Goal: Information Seeking & Learning: Learn about a topic

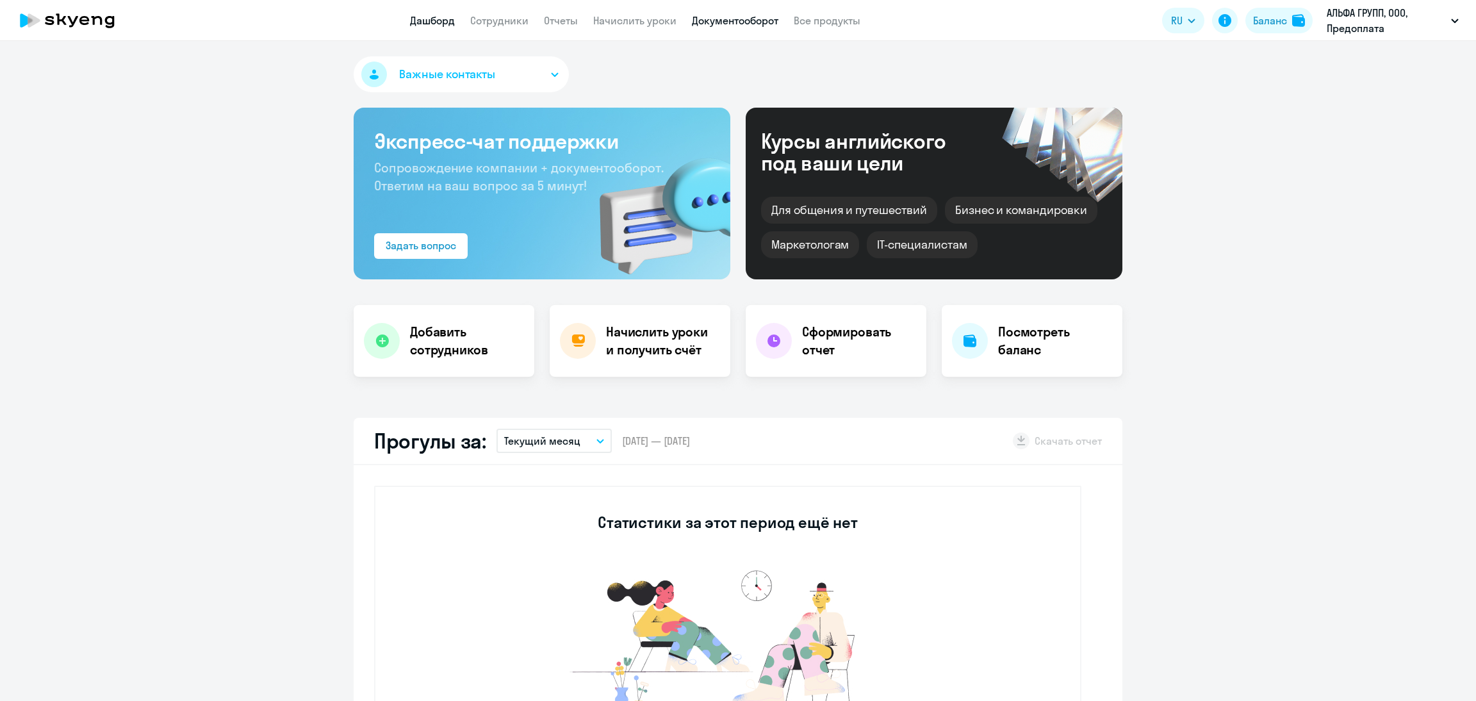
click at [725, 20] on link "Документооборот" at bounding box center [735, 20] width 86 height 13
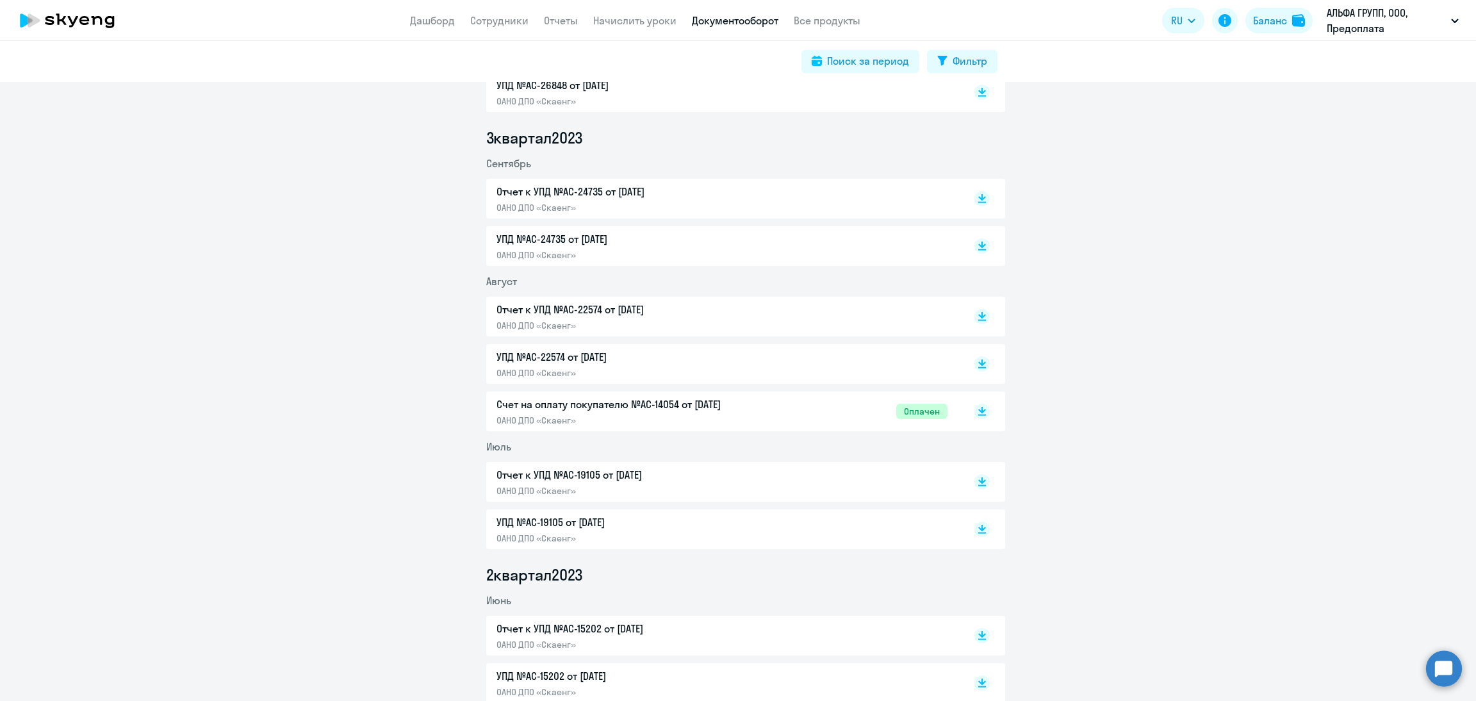
scroll to position [2555, 0]
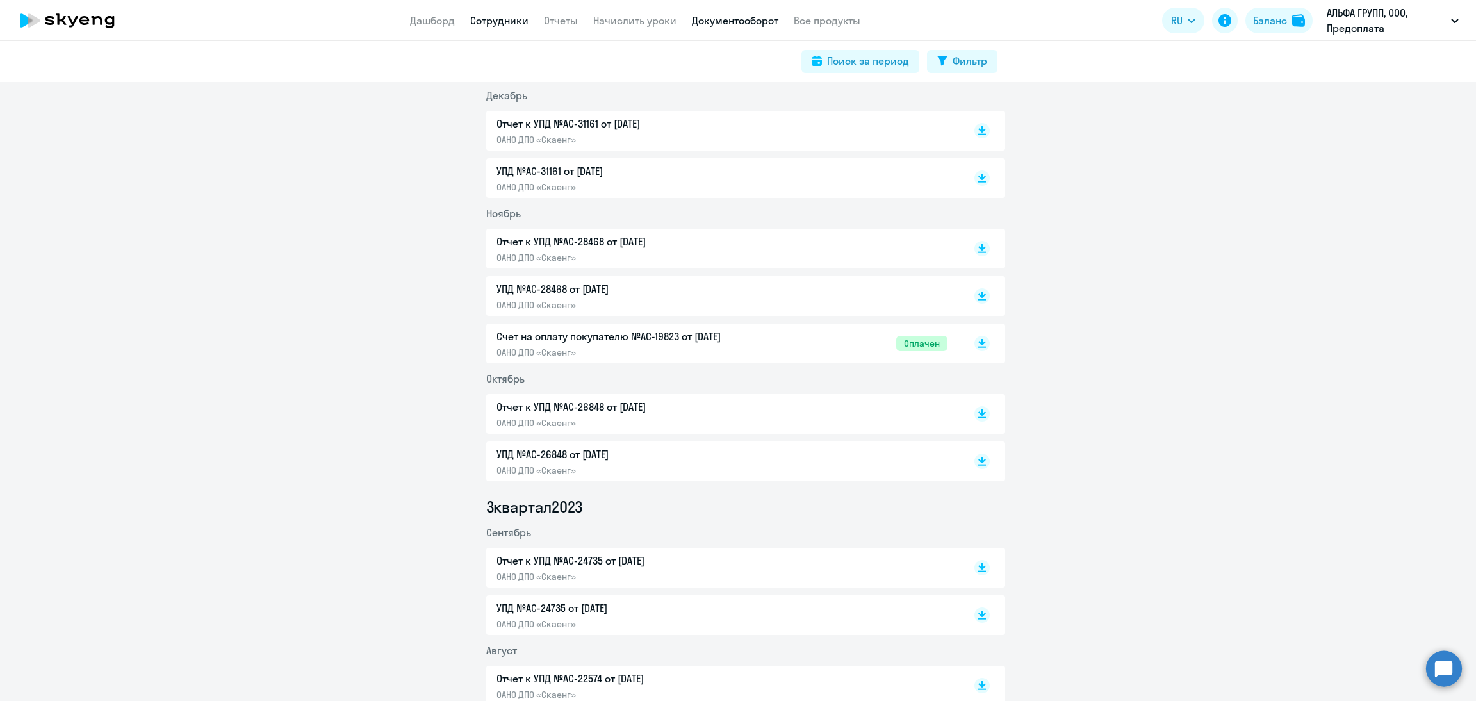
click at [497, 24] on link "Сотрудники" at bounding box center [499, 20] width 58 height 13
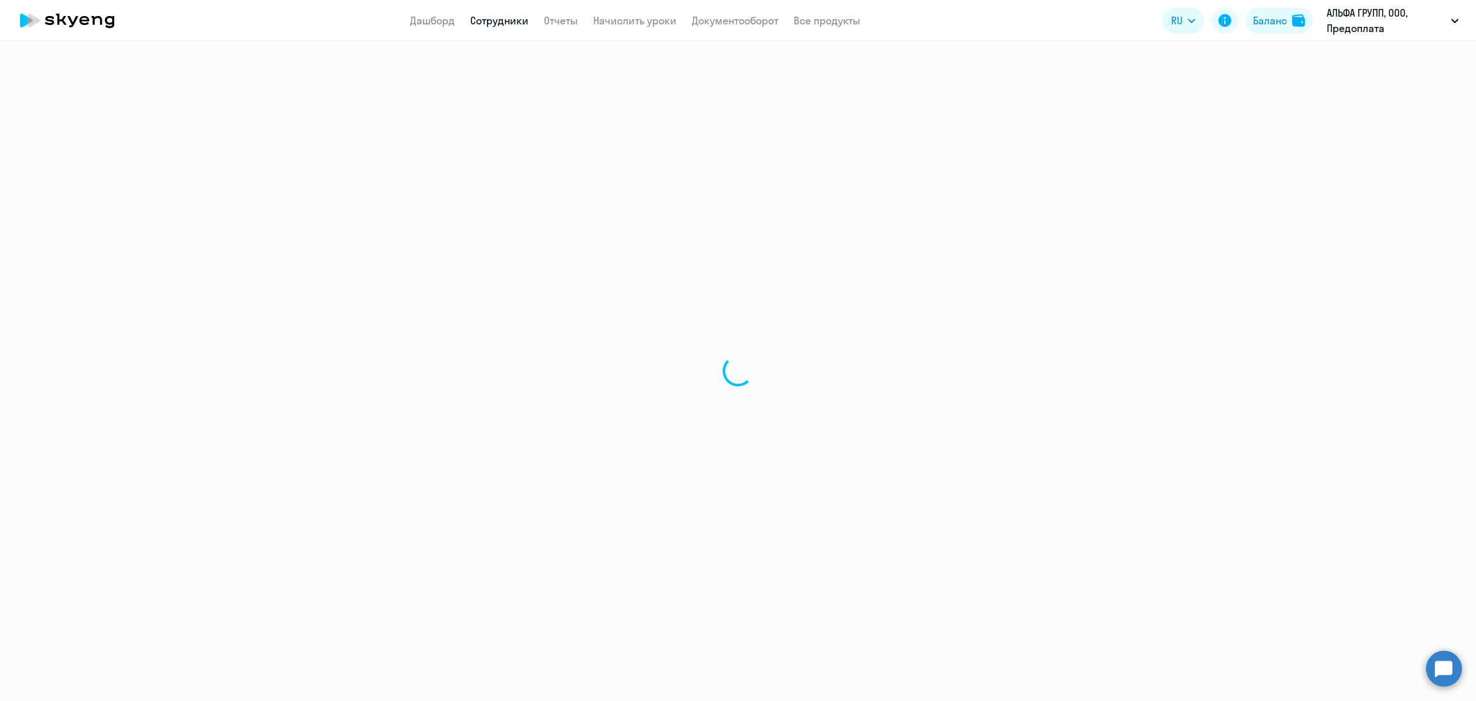
select select "30"
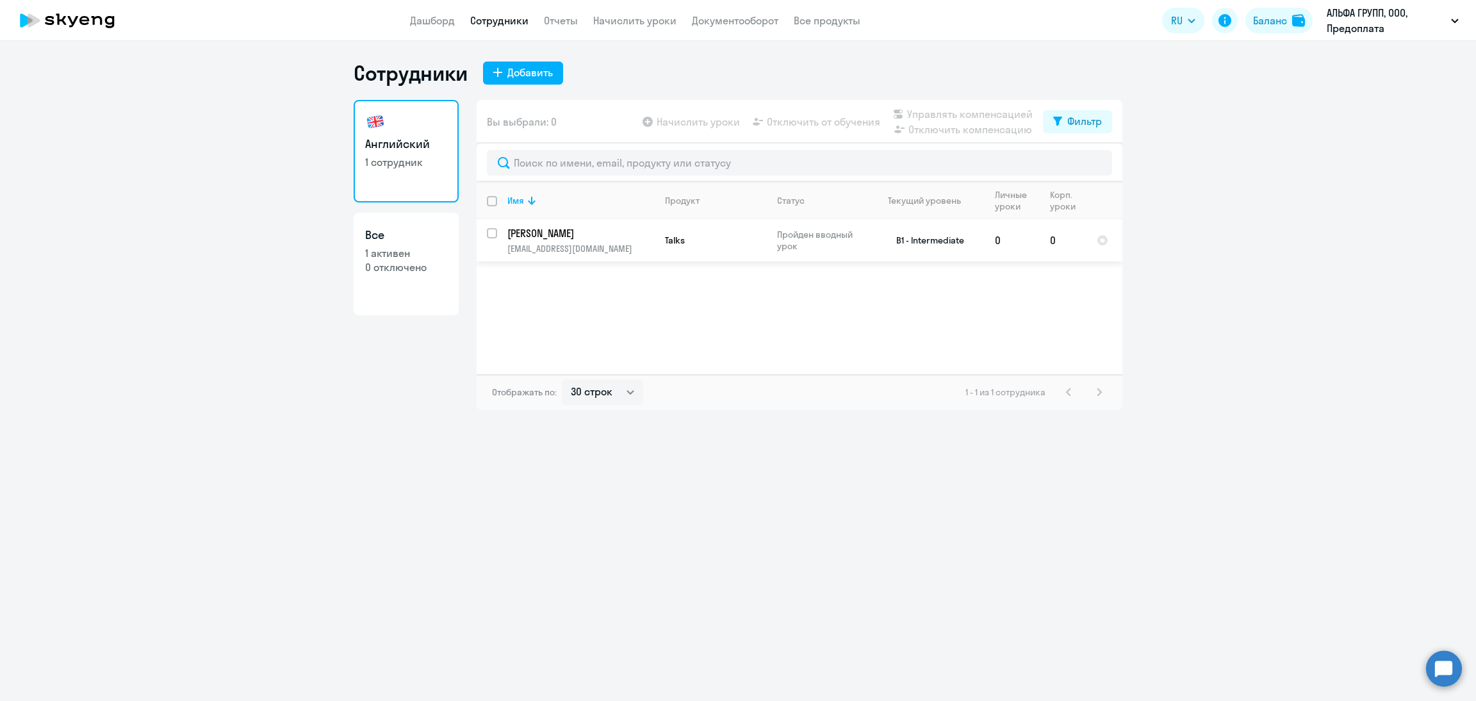
click at [674, 254] on td "Talks" at bounding box center [711, 240] width 112 height 42
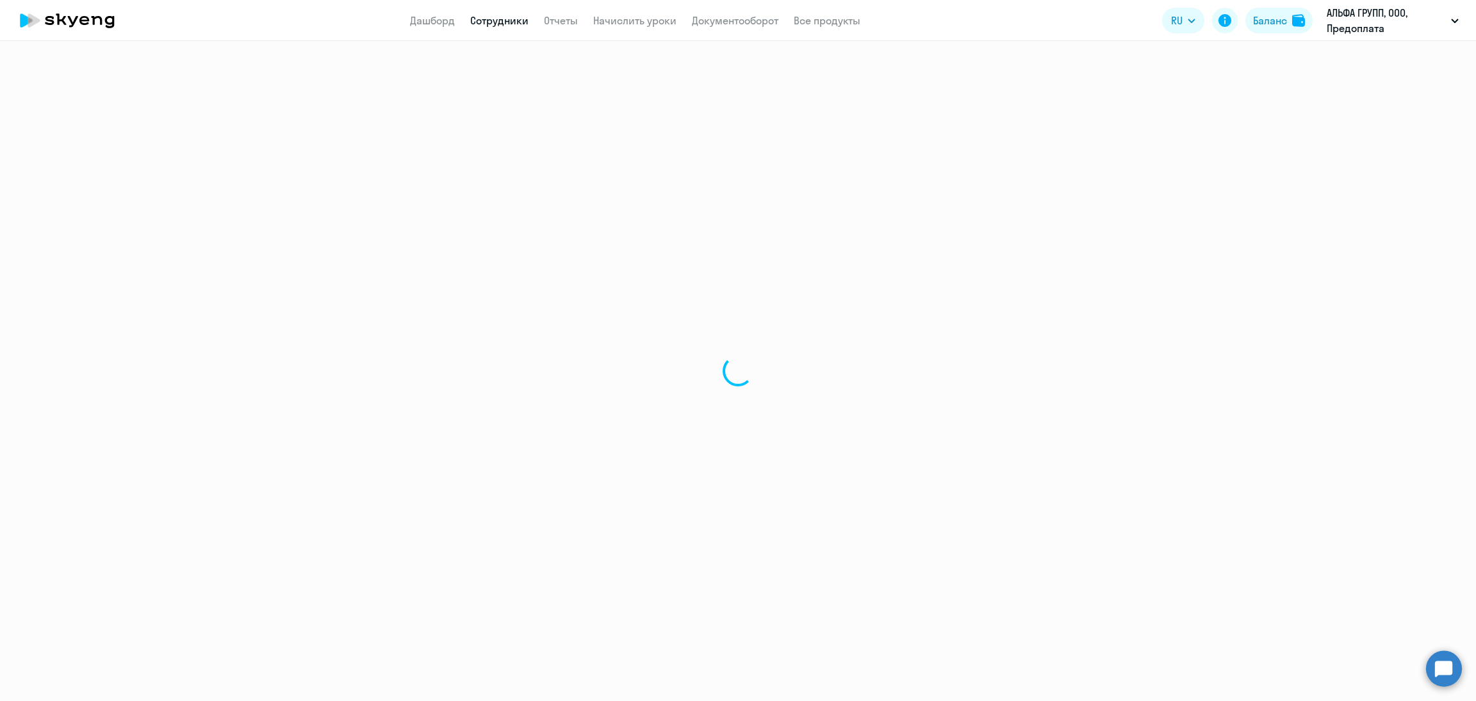
select select "english"
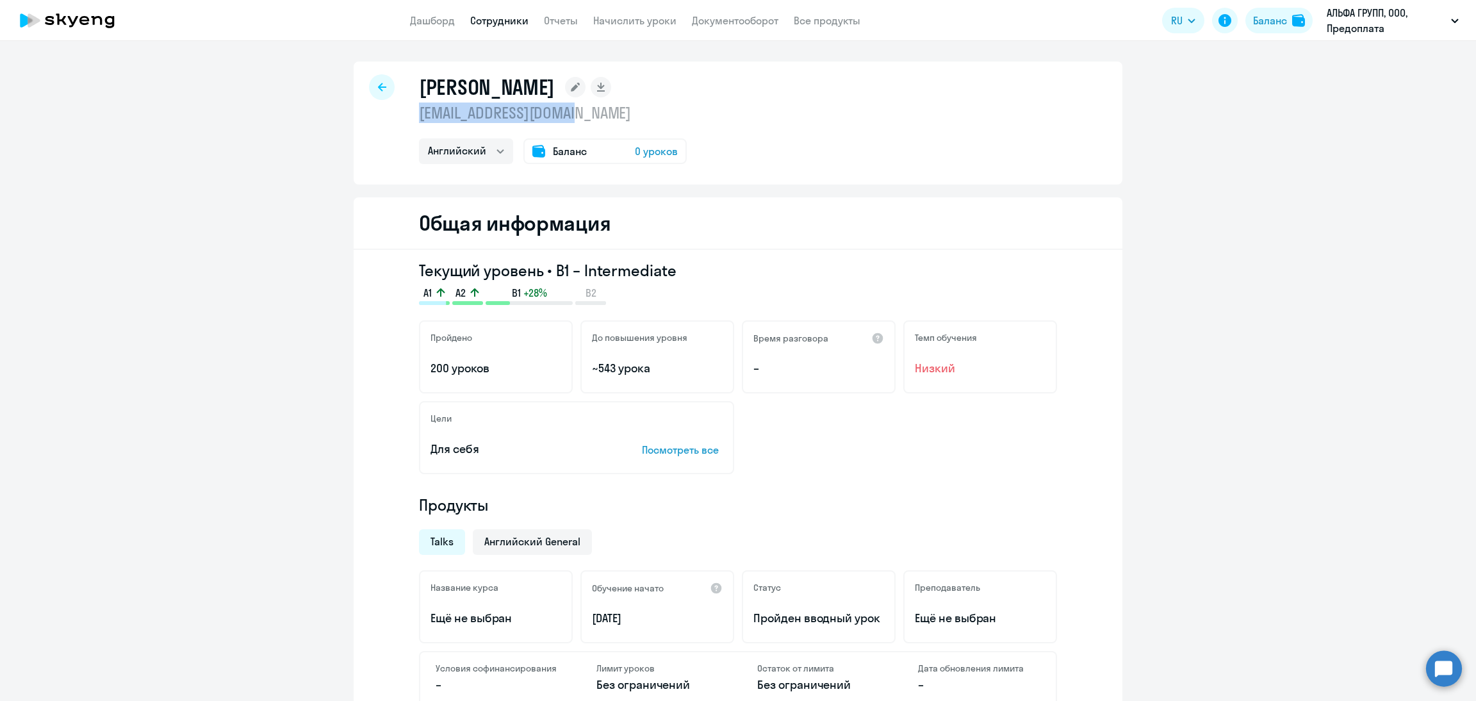
drag, startPoint x: 564, startPoint y: 115, endPoint x: 403, endPoint y: 119, distance: 161.5
click at [403, 119] on div "[PERSON_NAME] [EMAIL_ADDRESS][DOMAIN_NAME] Английский Баланс 0 уроков" at bounding box center [738, 123] width 769 height 123
